Goal: Transaction & Acquisition: Download file/media

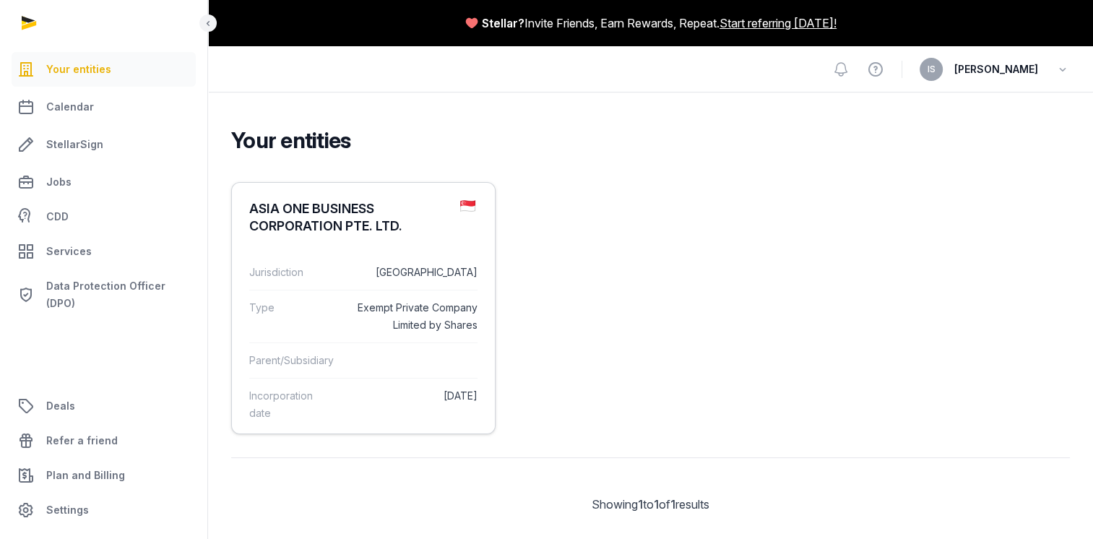
click at [399, 417] on dd "[DATE]" at bounding box center [412, 404] width 130 height 35
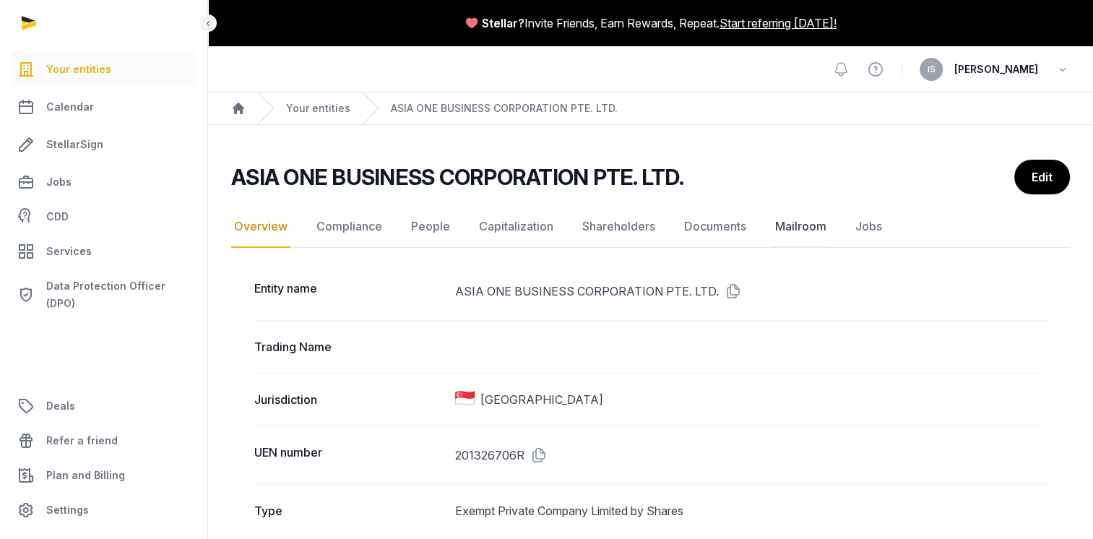
click at [806, 224] on link "Mailroom" at bounding box center [800, 227] width 57 height 42
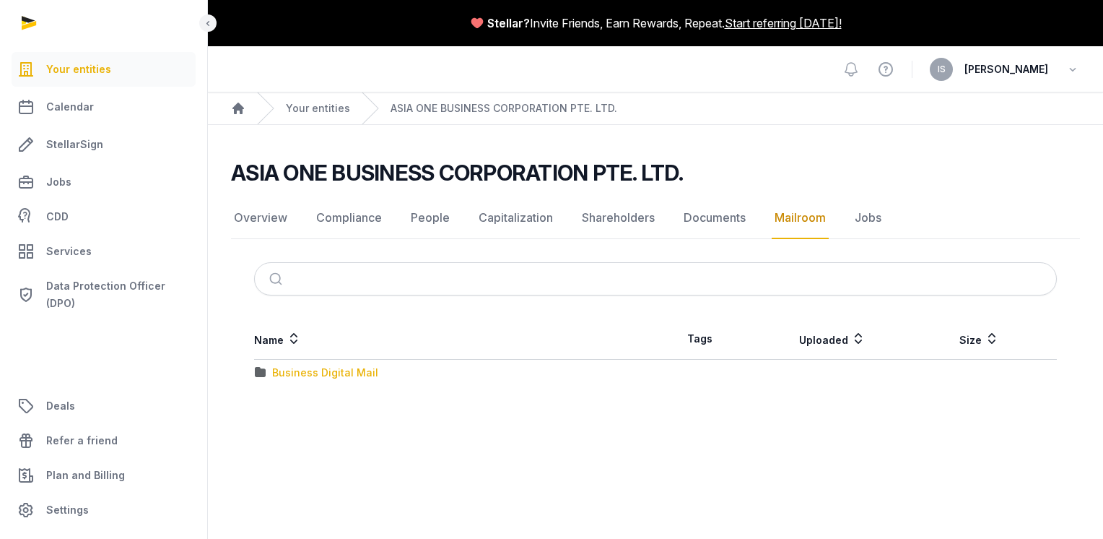
click at [272, 370] on div "Business Digital Mail" at bounding box center [325, 372] width 106 height 14
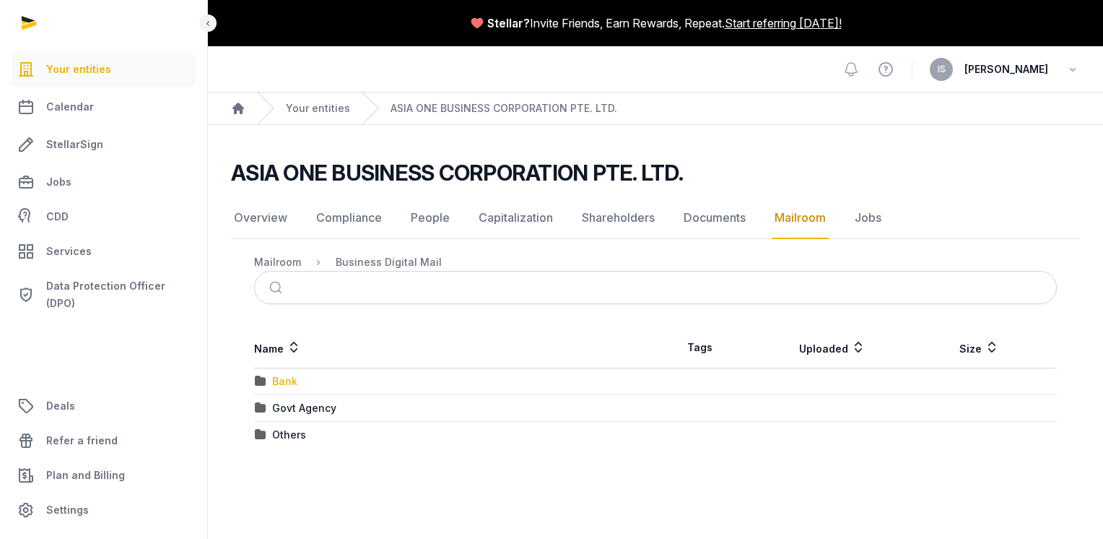
click at [287, 375] on div "Bank" at bounding box center [284, 381] width 25 height 14
click at [296, 410] on div "UOB Bank" at bounding box center [297, 408] width 50 height 14
click at [295, 435] on div "2025" at bounding box center [284, 435] width 25 height 14
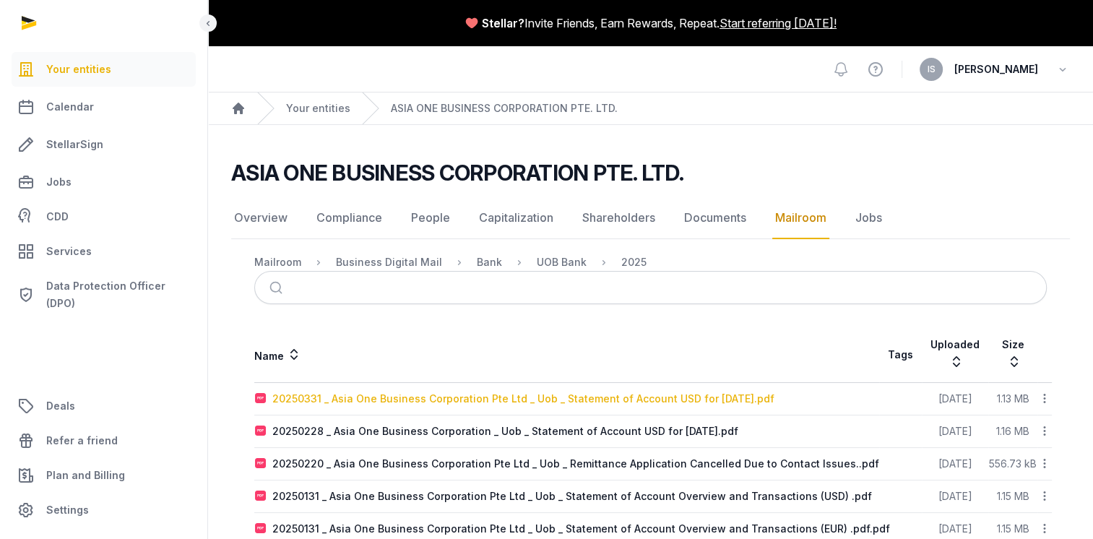
scroll to position [65, 0]
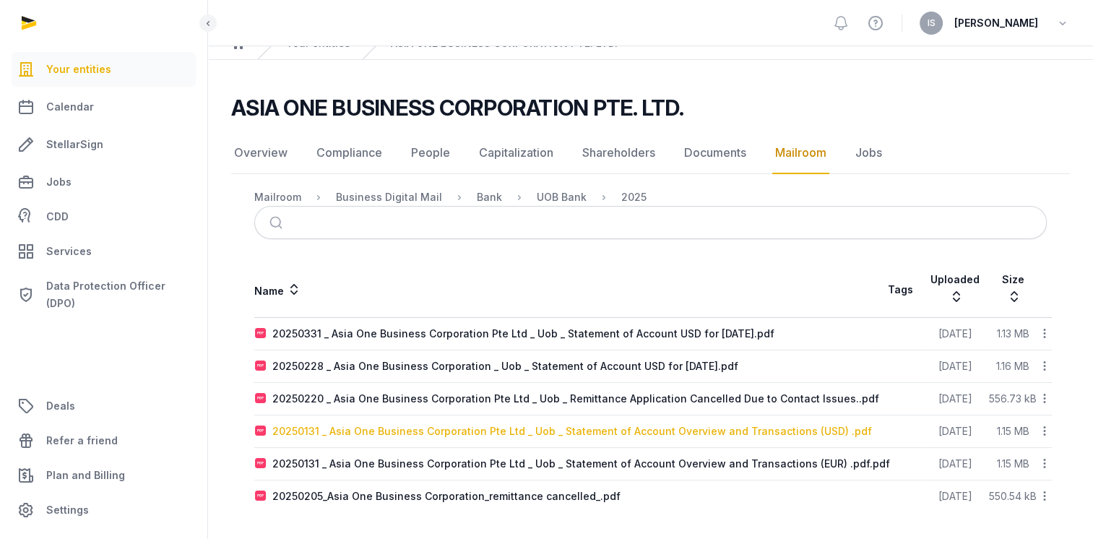
click at [312, 432] on div "20250131 _ Asia One Business Corporation Pte Ltd _ Uob _ Statement of Account O…" at bounding box center [571, 431] width 599 height 14
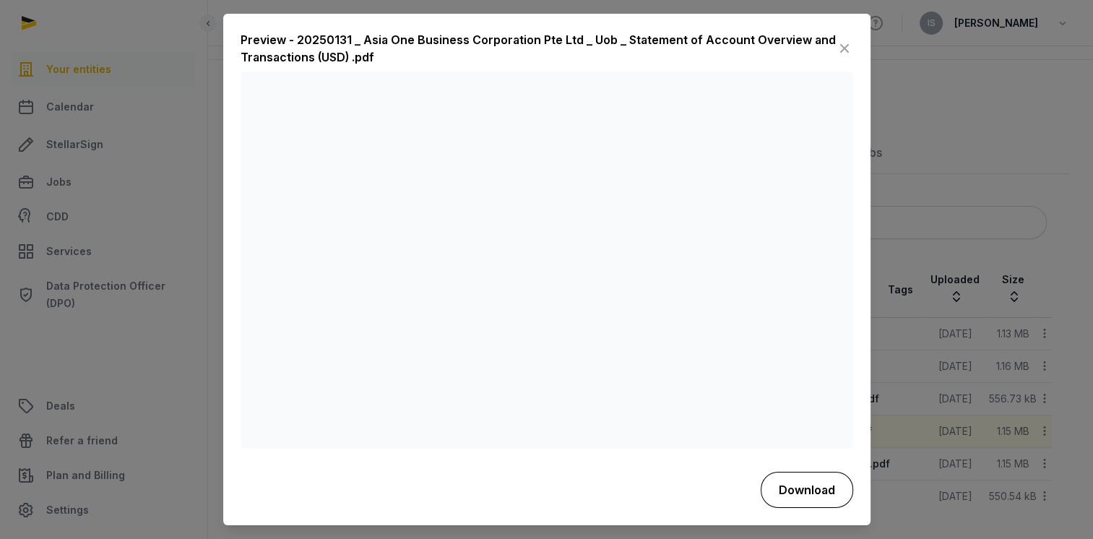
click at [804, 491] on button "Download" at bounding box center [806, 490] width 92 height 36
click at [843, 51] on icon at bounding box center [844, 49] width 17 height 23
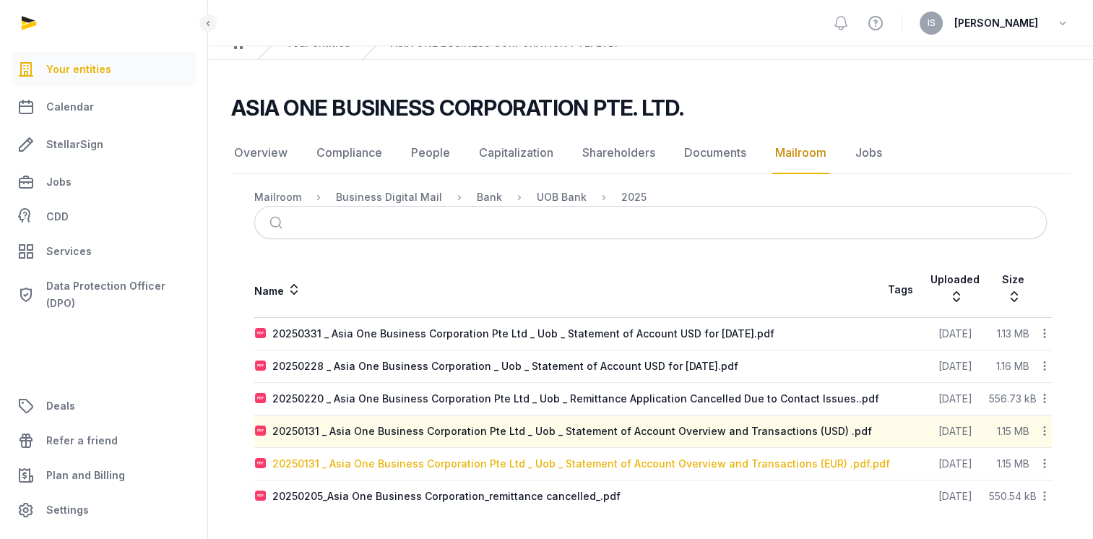
click at [456, 460] on div "20250131 _ Asia One Business Corporation Pte Ltd _ Uob _ Statement of Account O…" at bounding box center [580, 463] width 617 height 14
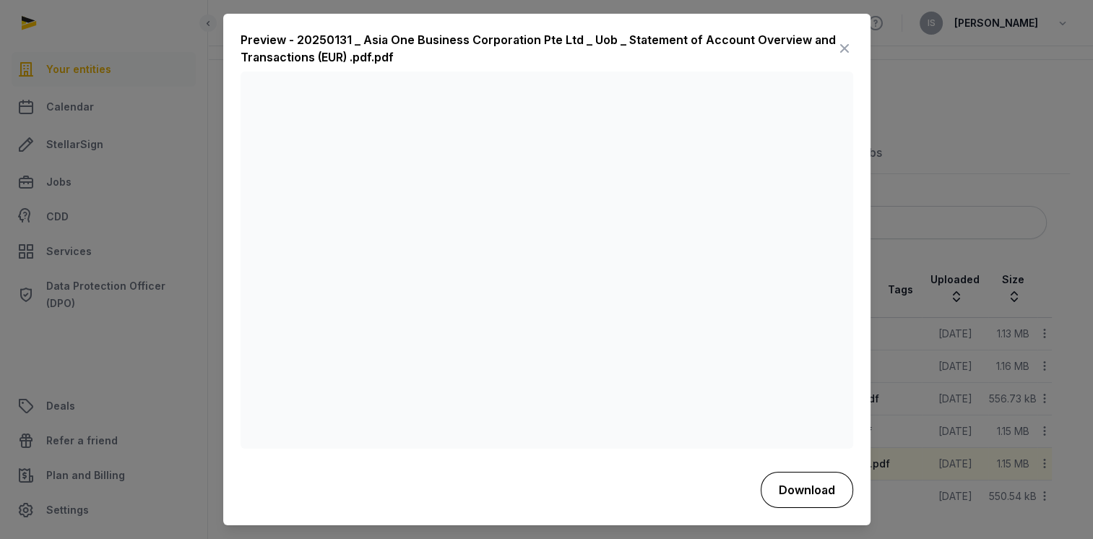
click at [810, 496] on button "Download" at bounding box center [806, 490] width 92 height 36
click at [844, 49] on icon at bounding box center [844, 49] width 17 height 23
